Goal: Find specific page/section: Find specific page/section

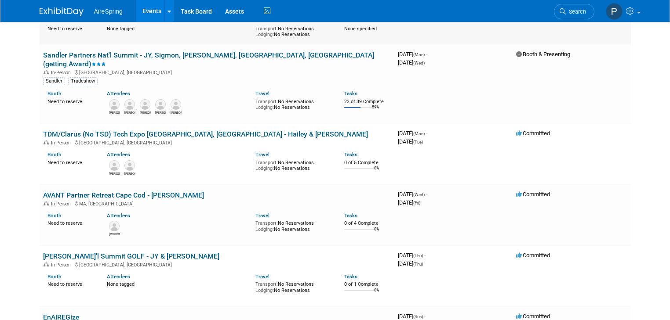
scroll to position [1794, 0]
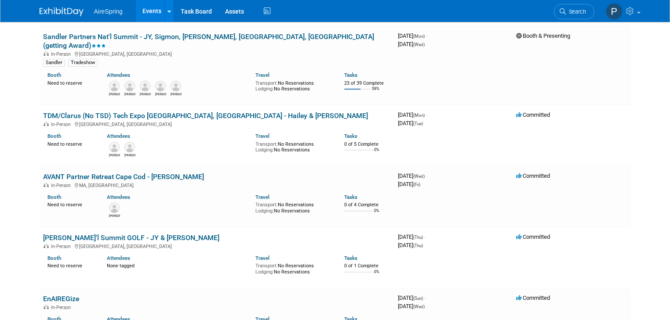
click at [443, 2] on div "AireSpring Events Add Event Bulk Upload Events Shareable Event Boards Recently …" at bounding box center [335, 11] width 591 height 22
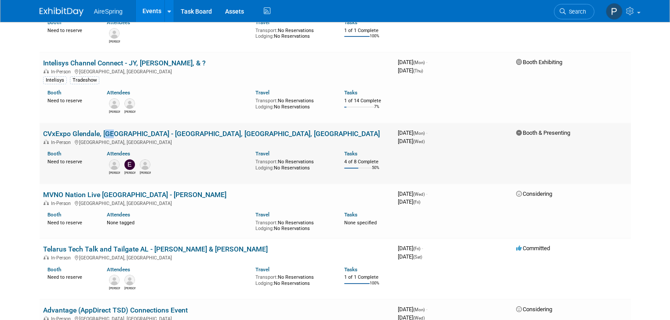
scroll to position [2402, 0]
click at [52, 130] on link "CVxExpo Glendale, [GEOGRAPHIC_DATA] - [GEOGRAPHIC_DATA], [GEOGRAPHIC_DATA], [GE…" at bounding box center [211, 134] width 337 height 8
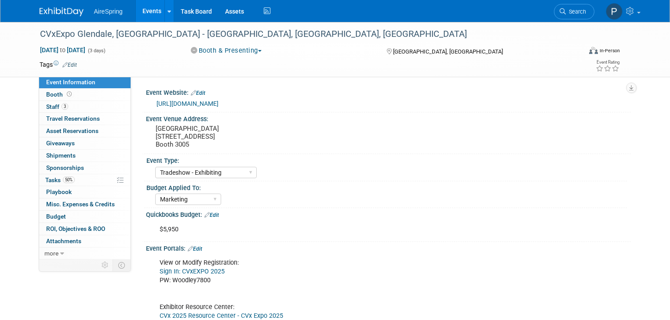
select select "Tradeshow - Exhibiting"
select select "Marketing"
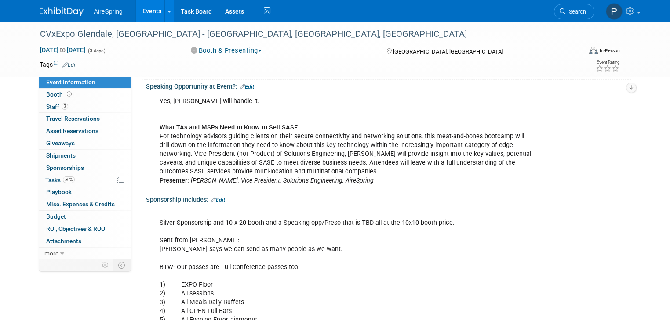
scroll to position [1125, 0]
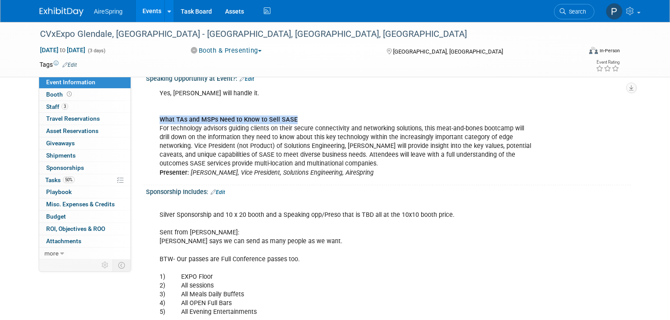
drag, startPoint x: 153, startPoint y: 115, endPoint x: 314, endPoint y: 116, distance: 160.9
click at [314, 116] on div "Yes, Sigmon will handle it. What TAs and MSPs Need to Know to Sell SASE For tec…" at bounding box center [344, 133] width 383 height 97
